Goal: Find specific fact

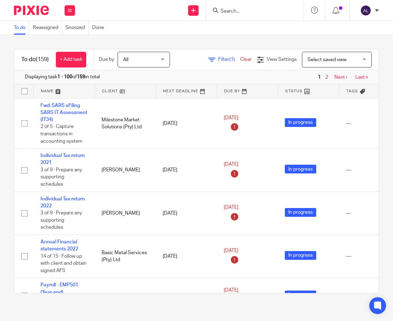
click at [248, 10] on input "Search" at bounding box center [251, 11] width 63 height 6
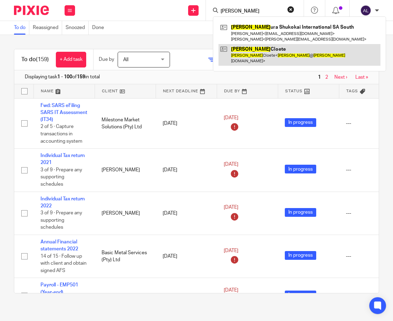
type input "[PERSON_NAME]"
click at [274, 52] on link at bounding box center [300, 55] width 162 height 22
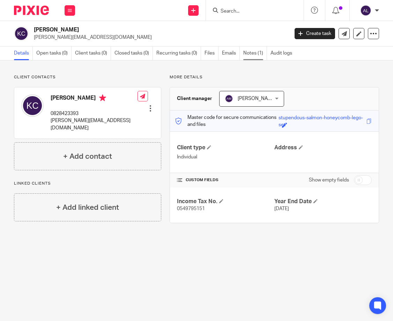
click at [259, 56] on link "Notes (1)" at bounding box center [255, 53] width 24 height 14
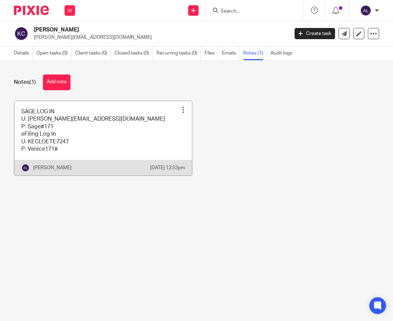
click at [125, 151] on link at bounding box center [103, 138] width 178 height 75
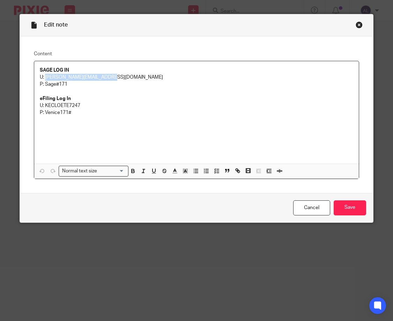
drag, startPoint x: 109, startPoint y: 78, endPoint x: 44, endPoint y: 76, distance: 64.6
click at [44, 76] on p "U: kim@kimcloetedesign.co.za" at bounding box center [196, 77] width 313 height 7
copy p "kim@kimcloetedesign.co.za"
drag, startPoint x: 66, startPoint y: 85, endPoint x: 44, endPoint y: 86, distance: 22.7
click at [44, 86] on p "P: Sage#171" at bounding box center [196, 84] width 313 height 7
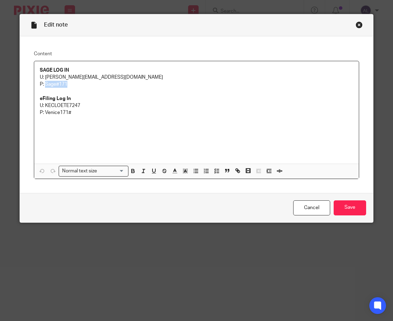
copy p "Sage#171"
